Goal: Task Accomplishment & Management: Manage account settings

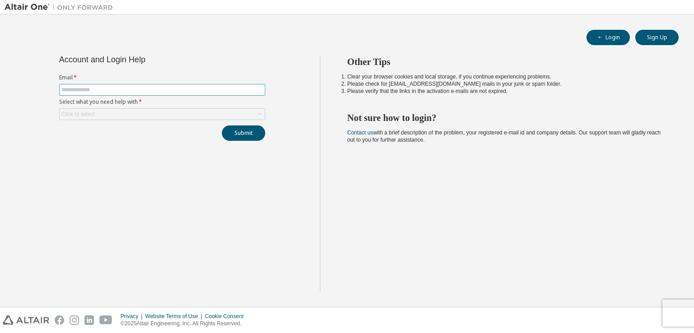
click at [217, 91] on input "text" at bounding box center [161, 89] width 201 height 7
type input "**********"
click at [210, 116] on div "Click to select" at bounding box center [162, 114] width 205 height 11
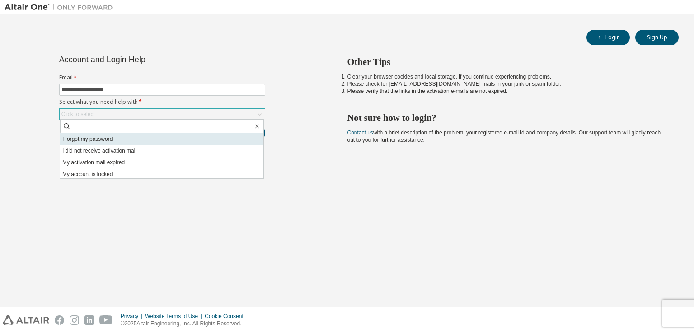
click at [189, 140] on li "I forgot my password" at bounding box center [161, 139] width 203 height 12
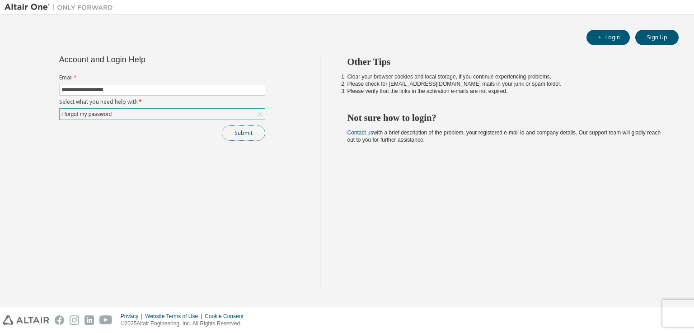
click at [249, 138] on button "Submit" at bounding box center [243, 133] width 43 height 15
click at [247, 131] on button "Submit" at bounding box center [243, 133] width 43 height 15
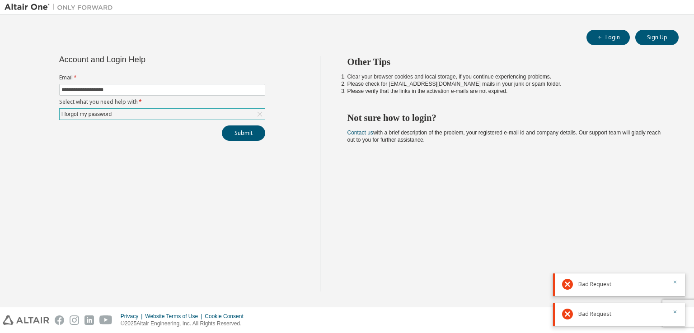
click at [675, 282] on icon "button" at bounding box center [674, 282] width 3 height 3
click at [675, 311] on icon "button" at bounding box center [674, 311] width 5 height 5
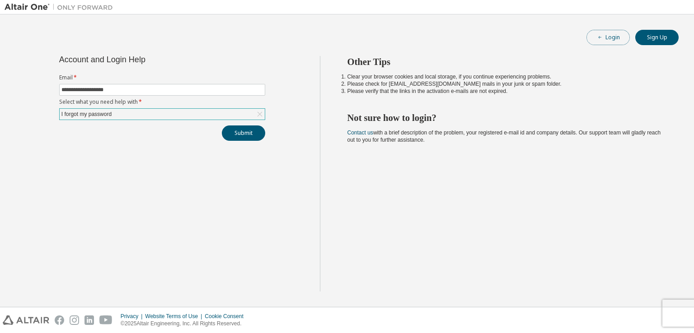
click at [604, 37] on button "Login" at bounding box center [607, 37] width 43 height 15
